Goal: Task Accomplishment & Management: Use online tool/utility

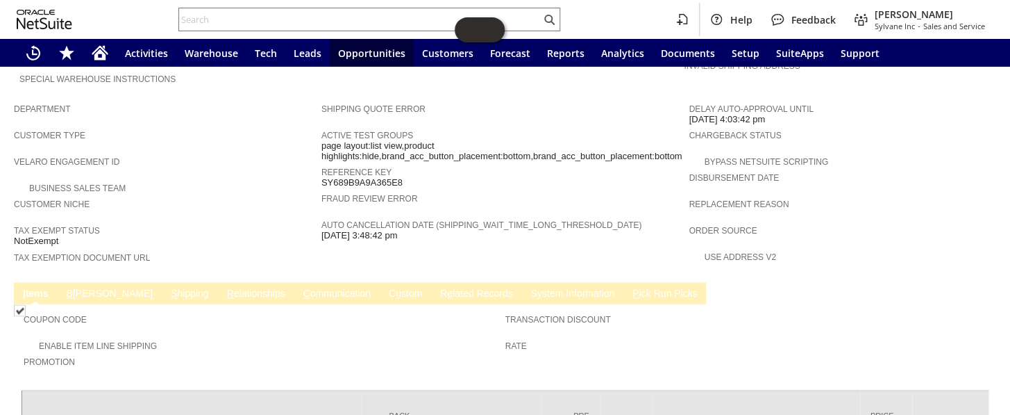
scroll to position [862, 0]
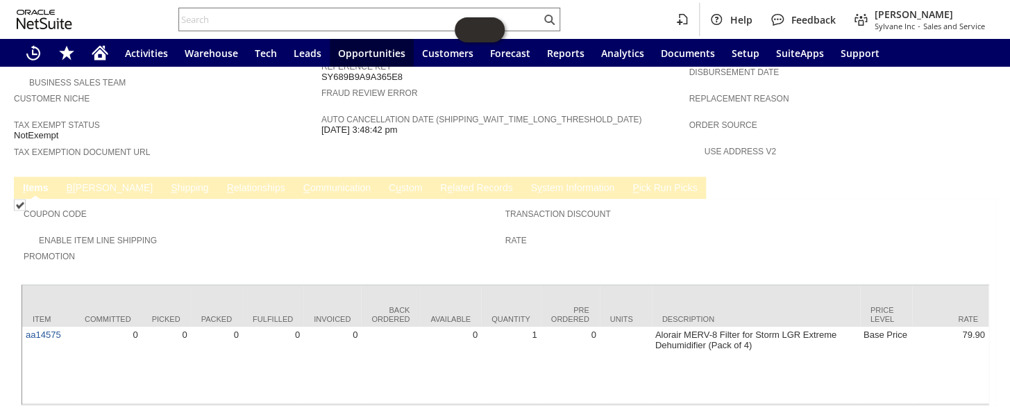
click at [76, 182] on link "B [PERSON_NAME]" at bounding box center [109, 188] width 93 height 13
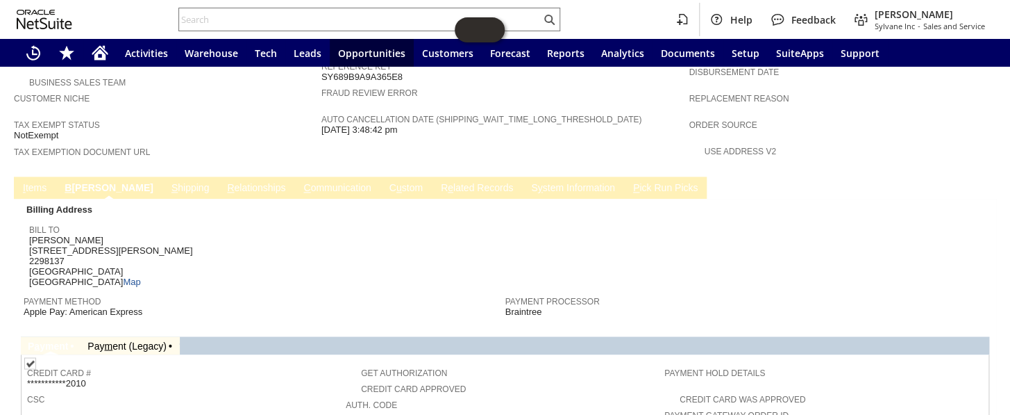
click at [300, 182] on link "C ommunication" at bounding box center [337, 188] width 74 height 13
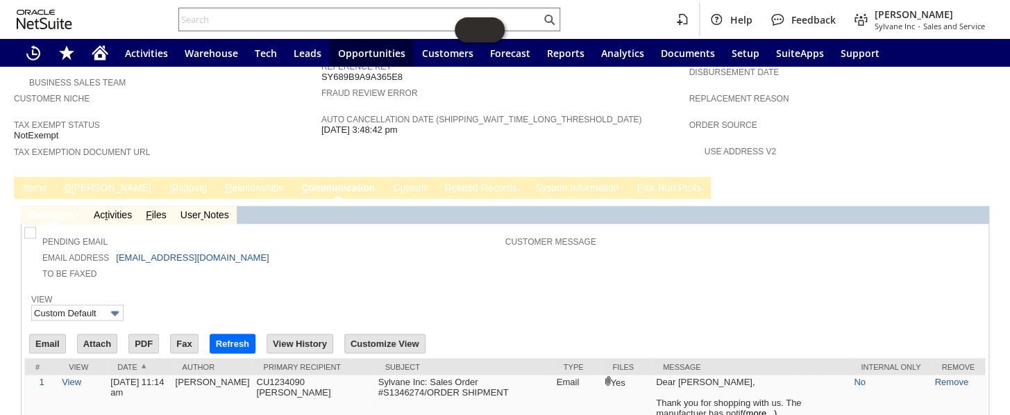
scroll to position [0, 0]
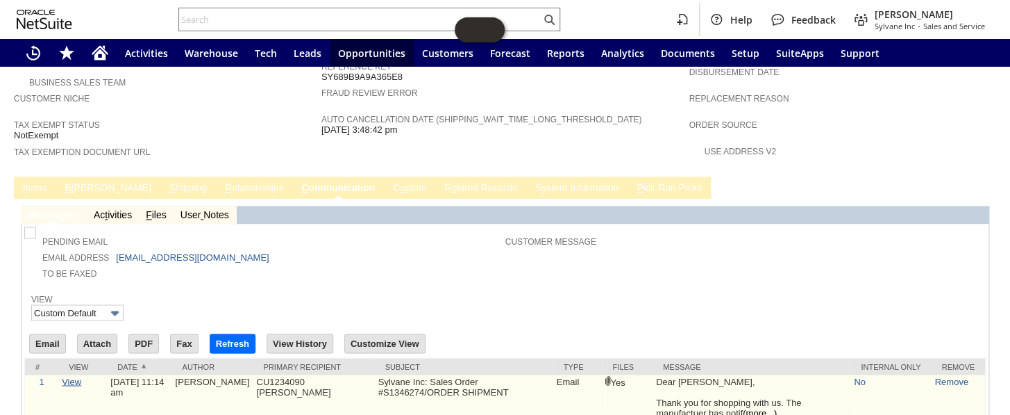
click at [65, 376] on link "View" at bounding box center [71, 381] width 19 height 10
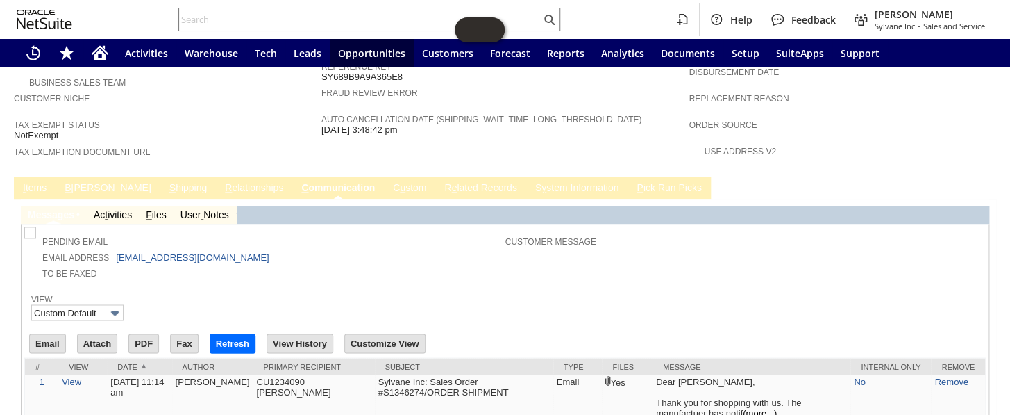
click at [640, 237] on div "Pending Email Email Address [EMAIL_ADDRESS][DOMAIN_NAME] To Be Faxed Customer M…" at bounding box center [505, 323] width 962 height 194
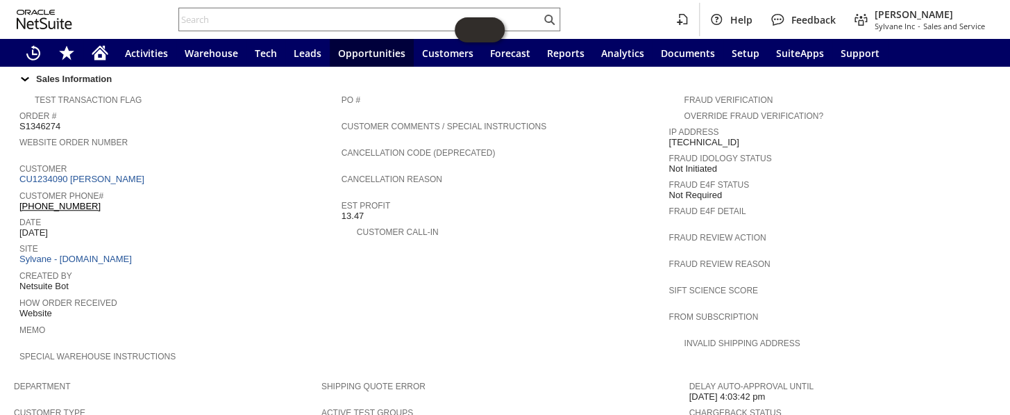
scroll to position [421, 0]
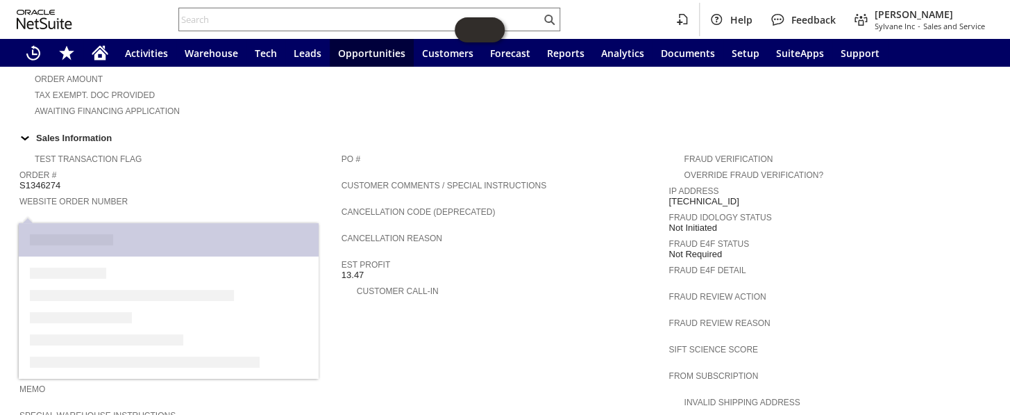
drag, startPoint x: 141, startPoint y: 213, endPoint x: 20, endPoint y: 215, distance: 120.8
click at [20, 219] on div "Customer CU1234090 [PERSON_NAME]" at bounding box center [176, 232] width 315 height 26
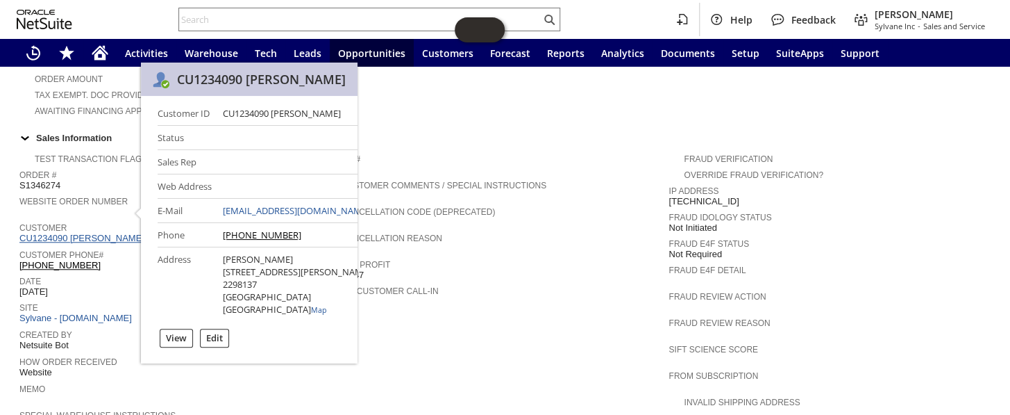
copy link "CU1234090 [PERSON_NAME]"
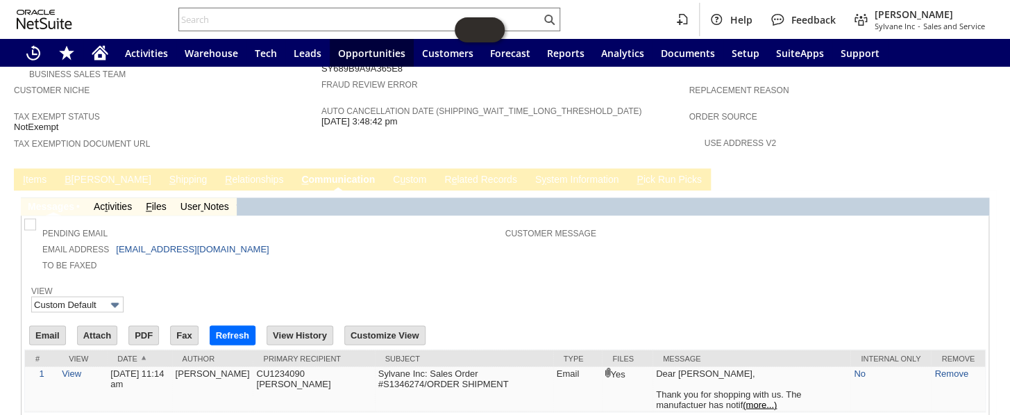
scroll to position [873, 0]
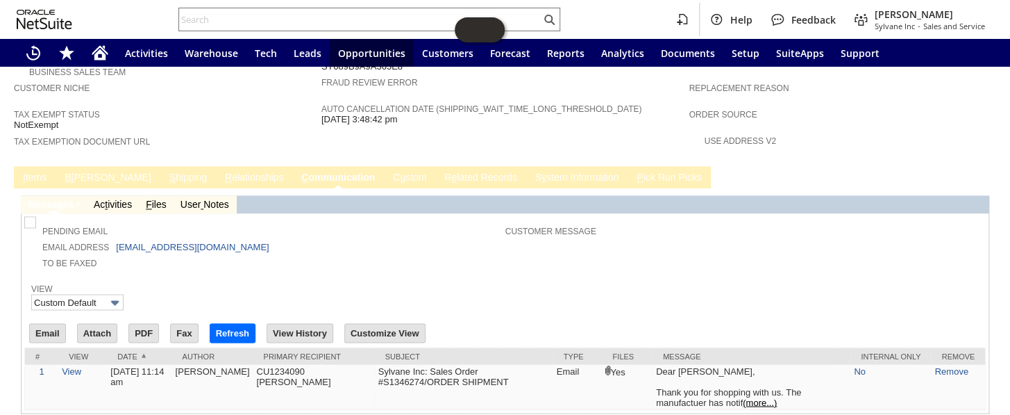
click at [28, 172] on link "I tems" at bounding box center [34, 178] width 31 height 13
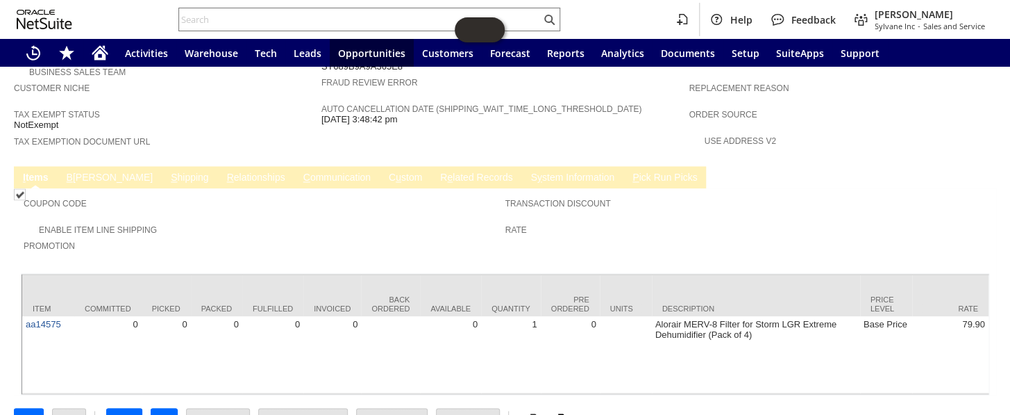
scroll to position [863, 0]
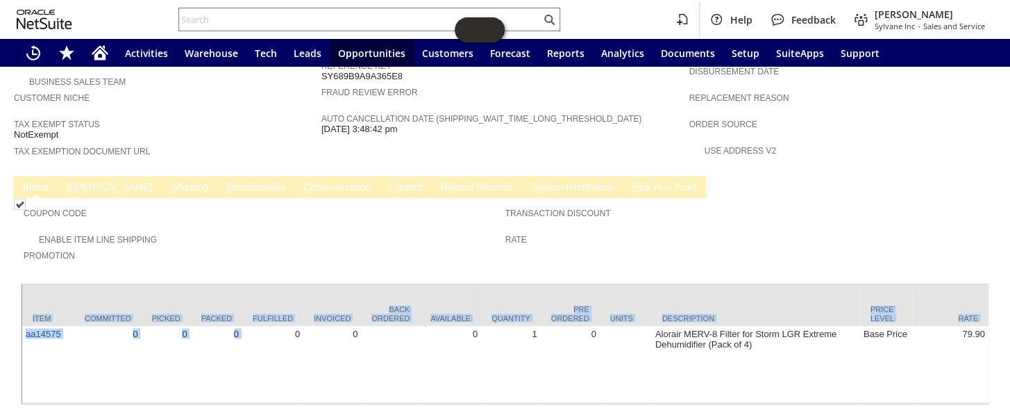
drag, startPoint x: 257, startPoint y: 351, endPoint x: 319, endPoint y: 360, distance: 62.5
click at [319, 360] on div "Item Committed Picked Packed Fulfilled Invoiced Back Ordered Available Quantity…" at bounding box center [505, 344] width 969 height 122
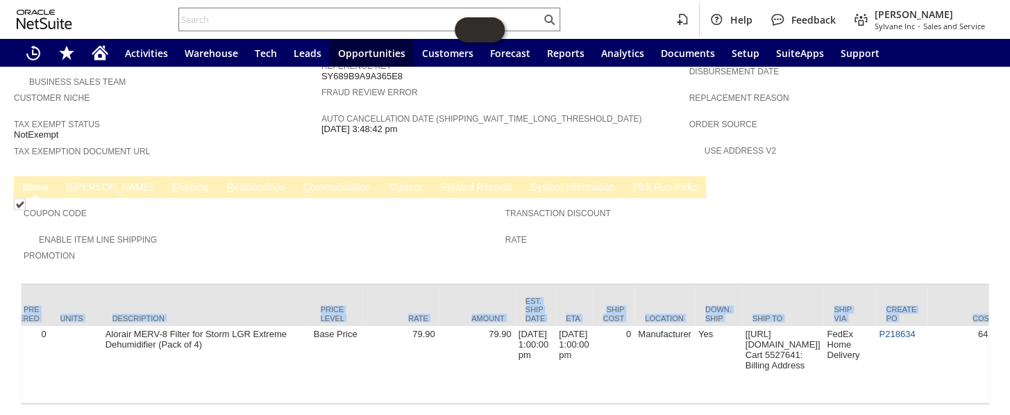
scroll to position [0, 601]
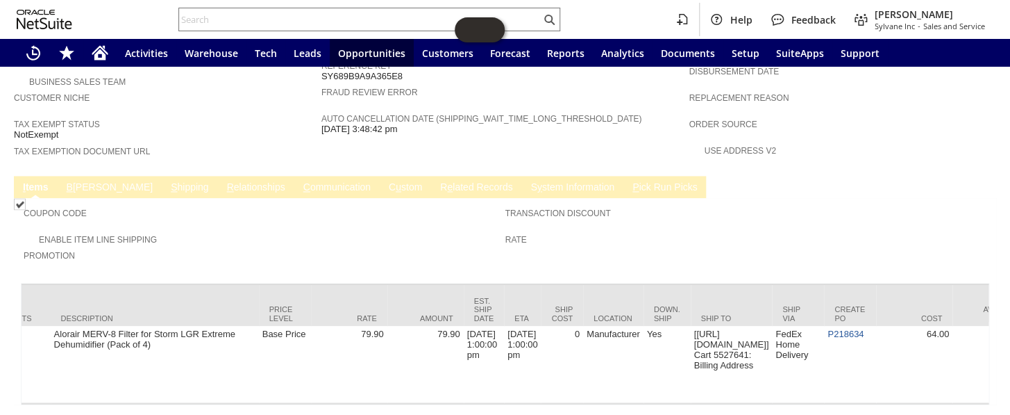
click at [424, 247] on td "Promotion" at bounding box center [265, 260] width 482 height 26
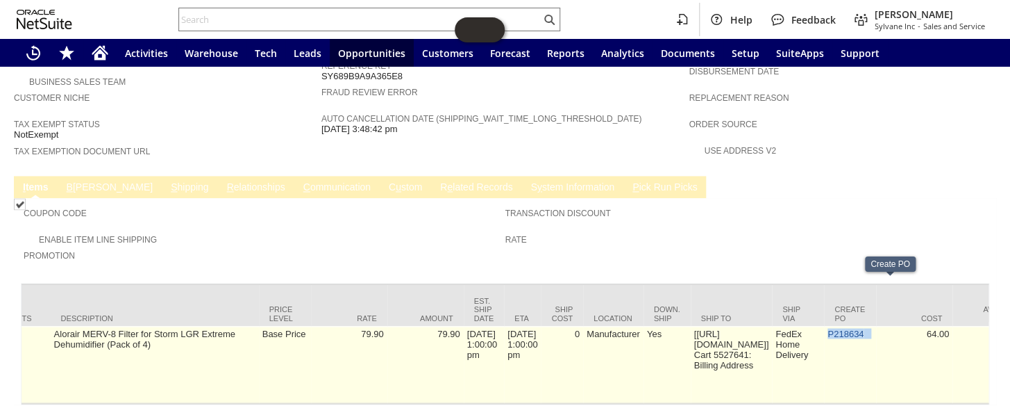
drag, startPoint x: 912, startPoint y: 287, endPoint x: 865, endPoint y: 285, distance: 46.6
click at [865, 326] on td "P218634" at bounding box center [850, 364] width 52 height 77
copy td "P218634"
